Goal: Information Seeking & Learning: Check status

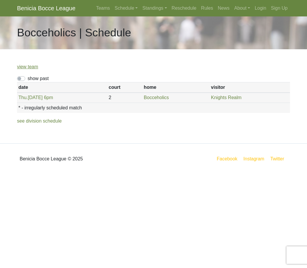
scroll to position [0, 0]
click at [149, 8] on link "Standings" at bounding box center [154, 8] width 29 height 12
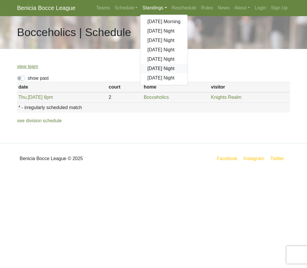
click at [157, 72] on link "[DATE] Night" at bounding box center [163, 68] width 47 height 9
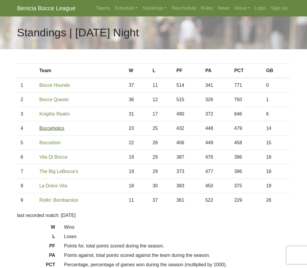
click at [49, 130] on link "Bocceholics" at bounding box center [51, 128] width 25 height 5
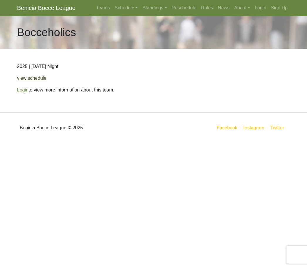
click at [33, 80] on link "view schedule" at bounding box center [32, 78] width 30 height 5
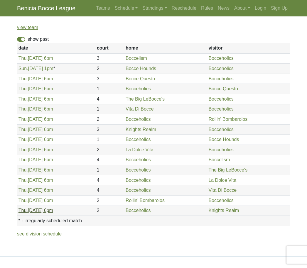
scroll to position [39, 0]
click at [39, 212] on link "Thu. 9/4, 6pm" at bounding box center [36, 211] width 35 height 5
